Goal: Task Accomplishment & Management: Manage account settings

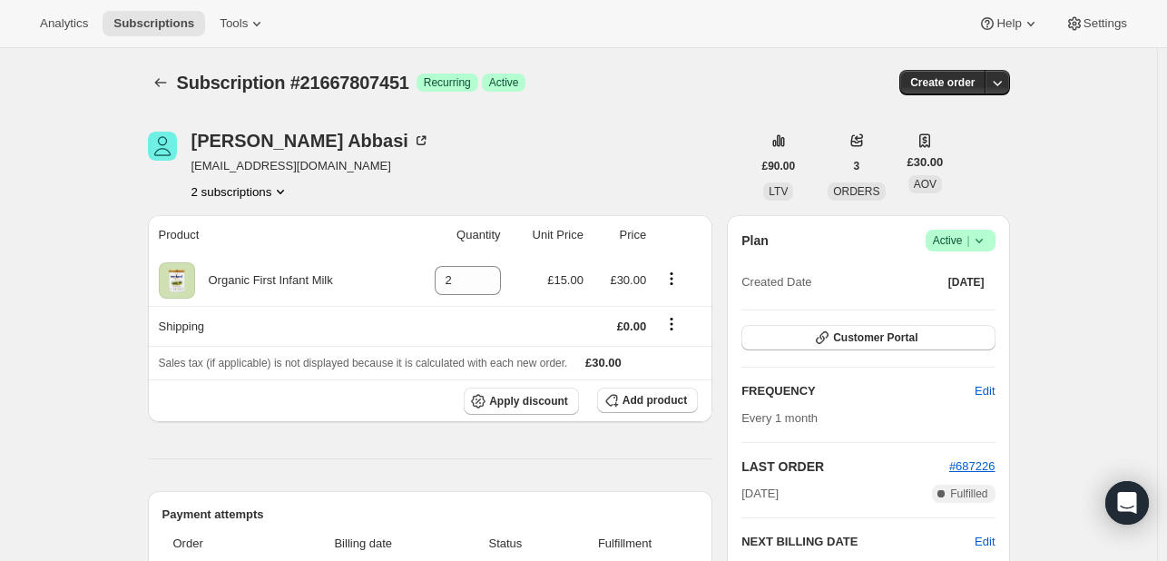
click at [985, 242] on icon at bounding box center [979, 240] width 18 height 18
click at [954, 299] on span "Cancel subscription" at bounding box center [966, 306] width 103 height 14
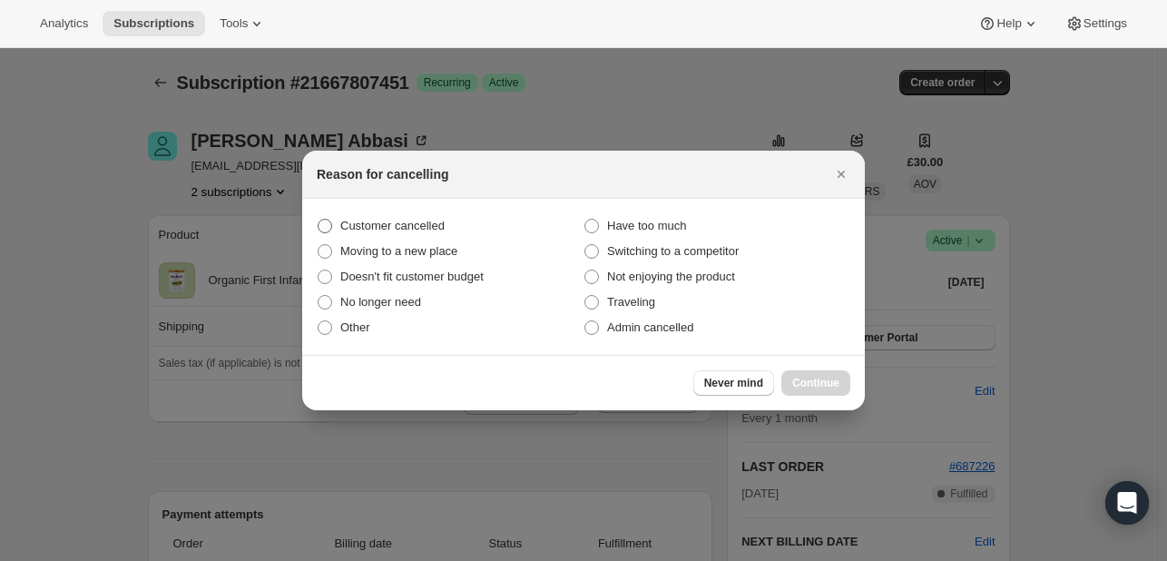
click at [373, 231] on span "Customer cancelled" at bounding box center [392, 226] width 104 height 14
click at [318, 220] on input "Customer cancelled" at bounding box center [318, 219] width 1 height 1
radio input "true"
click at [808, 378] on span "Continue" at bounding box center [815, 383] width 47 height 15
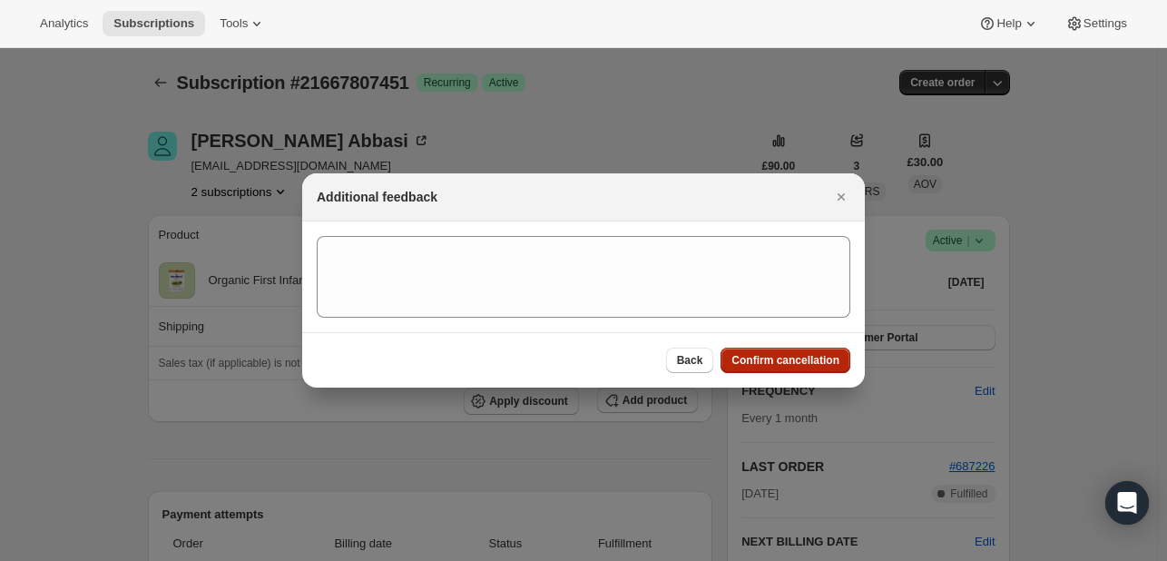
click at [774, 368] on button "Confirm cancellation" at bounding box center [785, 360] width 130 height 25
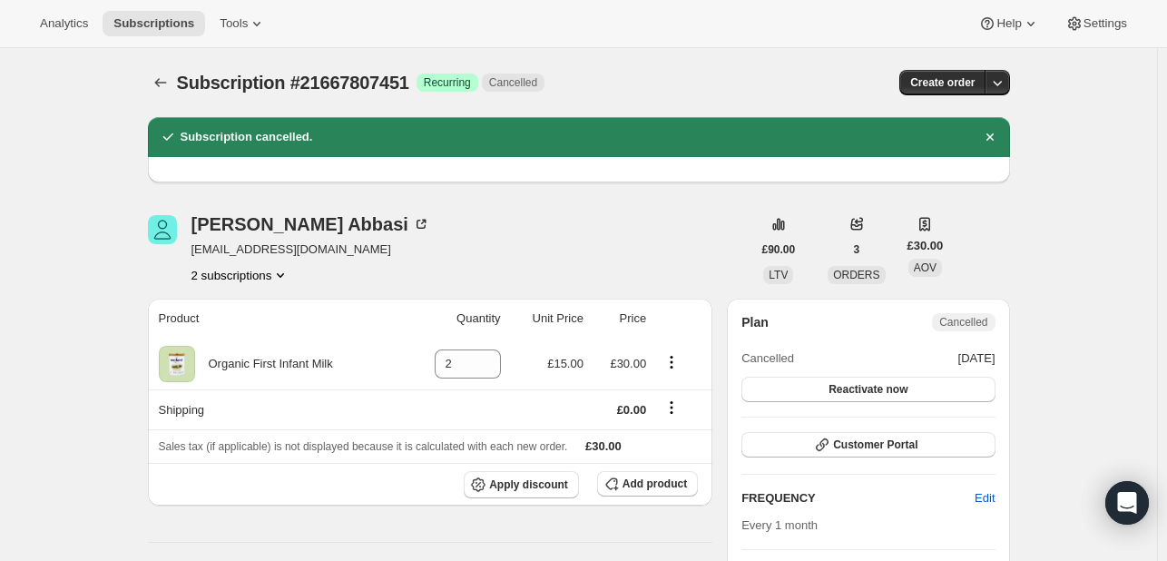
click at [283, 272] on icon "Product actions" at bounding box center [280, 275] width 18 height 18
click at [250, 347] on span "24228954331" at bounding box center [245, 339] width 126 height 18
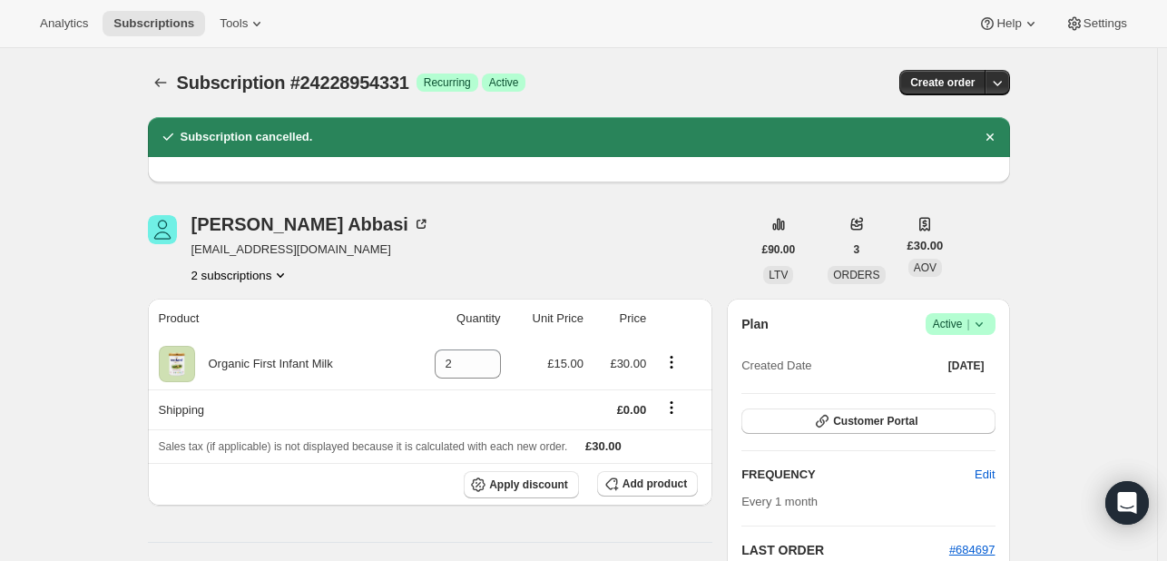
click at [979, 326] on icon at bounding box center [979, 324] width 18 height 18
click at [948, 389] on span "Cancel subscription" at bounding box center [966, 390] width 103 height 14
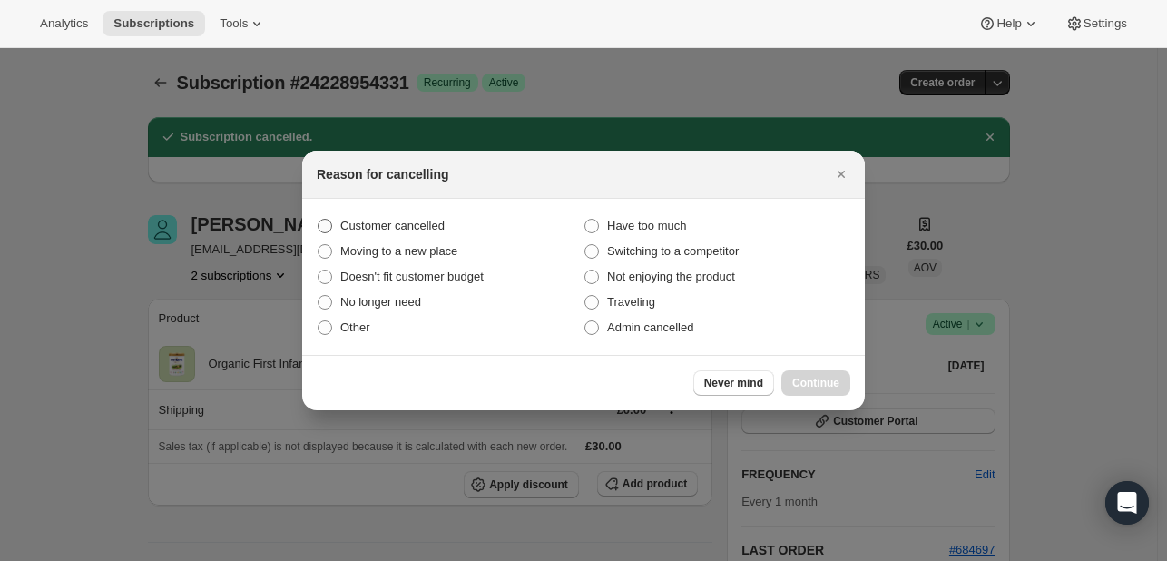
click at [426, 222] on span "Customer cancelled" at bounding box center [392, 226] width 104 height 14
click at [318, 220] on input "Customer cancelled" at bounding box center [318, 219] width 1 height 1
radio input "true"
click at [824, 385] on span "Continue" at bounding box center [815, 383] width 47 height 15
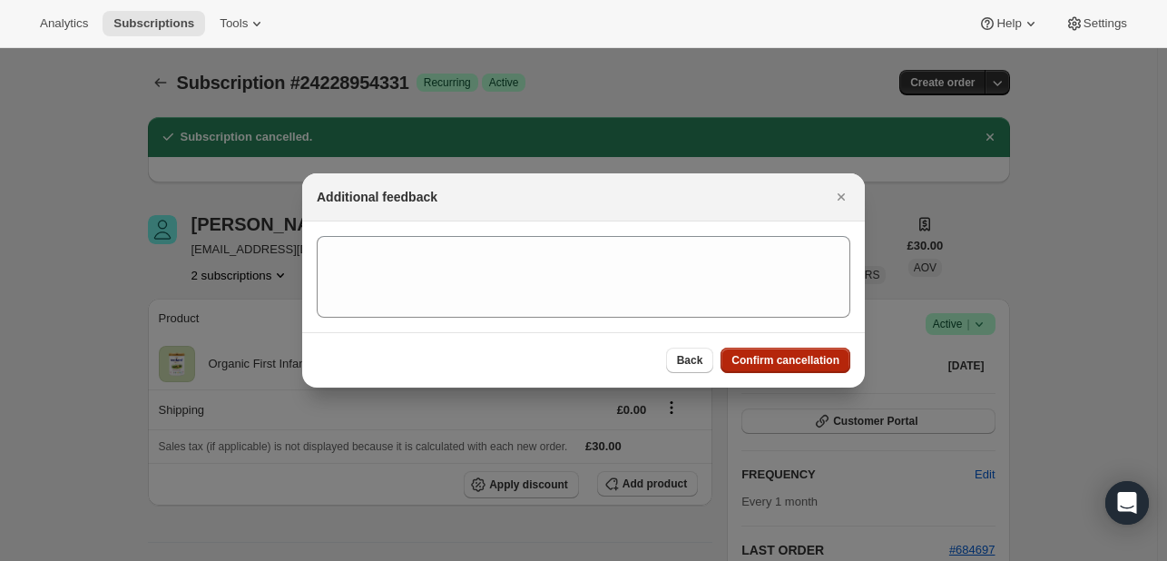
click at [769, 359] on span "Confirm cancellation" at bounding box center [785, 360] width 108 height 15
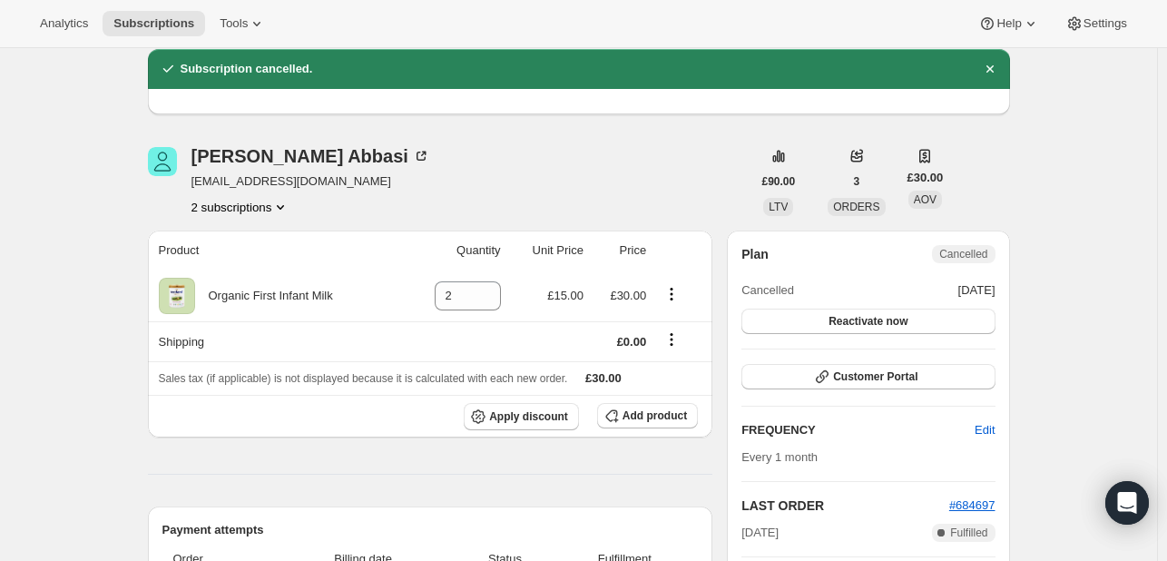
scroll to position [127, 0]
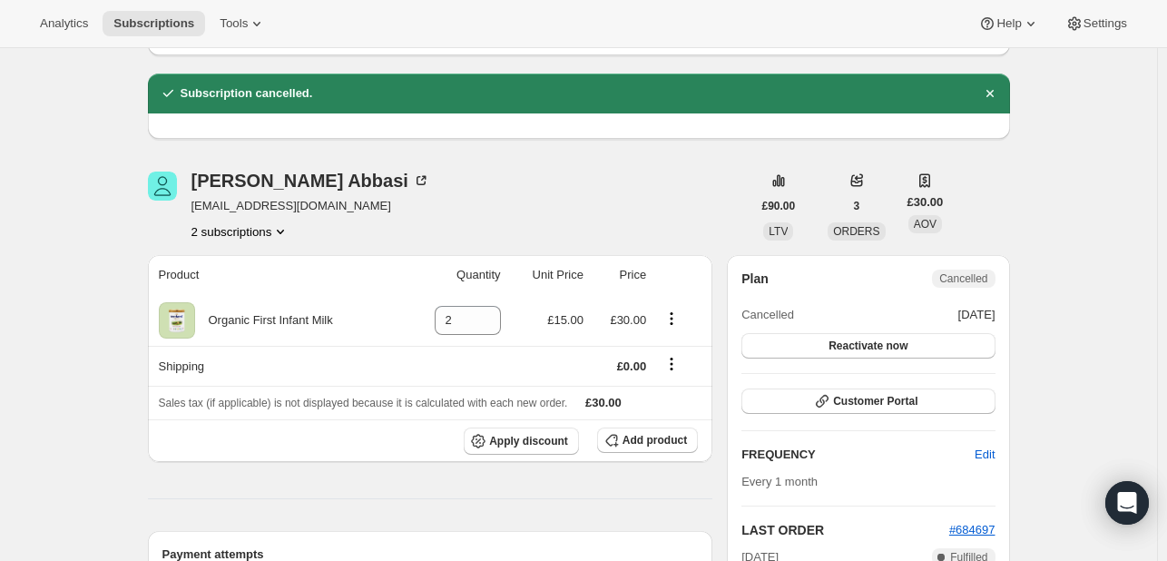
click at [282, 231] on icon "Product actions" at bounding box center [280, 231] width 18 height 18
click at [482, 193] on div "[PERSON_NAME] [PERSON_NAME][EMAIL_ADDRESS][DOMAIN_NAME] 2 subscriptions" at bounding box center [449, 205] width 603 height 69
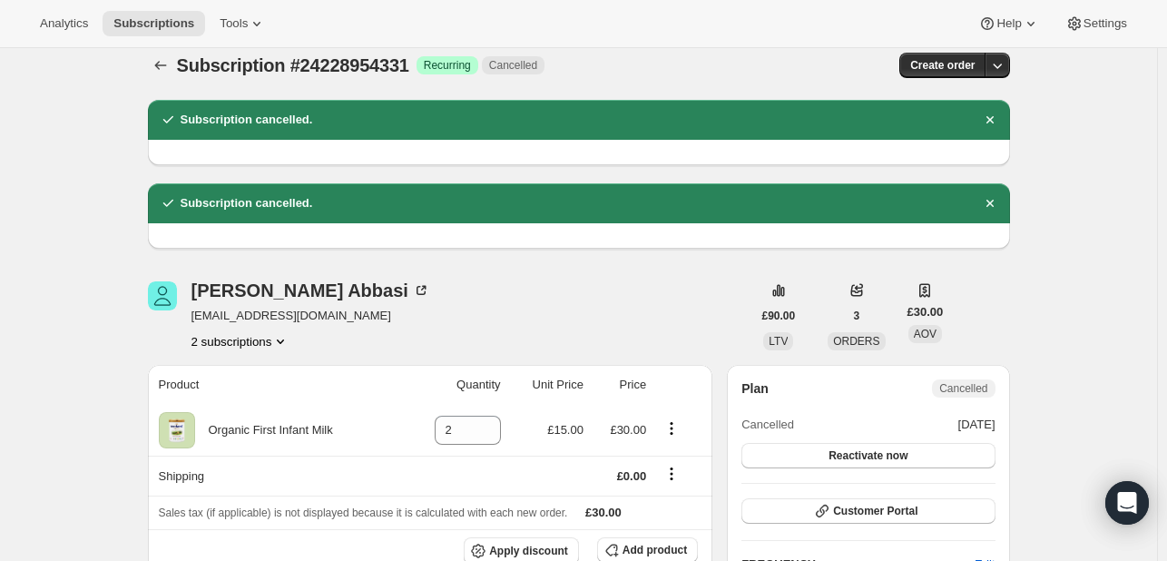
scroll to position [54, 0]
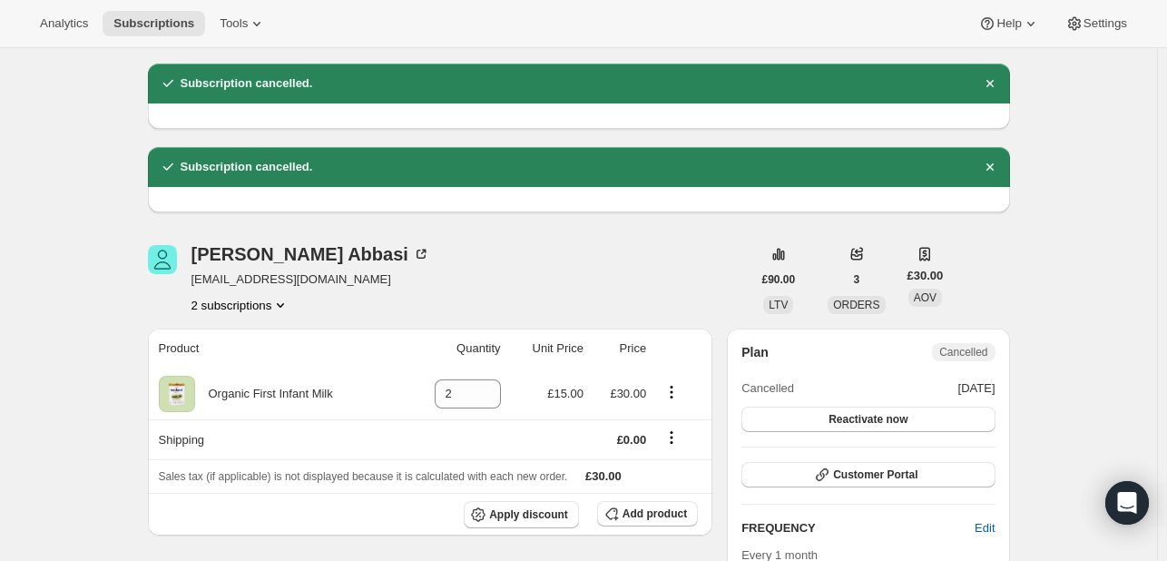
click at [280, 309] on icon "Product actions" at bounding box center [280, 305] width 18 height 18
click at [283, 338] on span "21667807451" at bounding box center [245, 338] width 126 height 18
